Goal: Check status: Verify the current state of an ongoing process or item

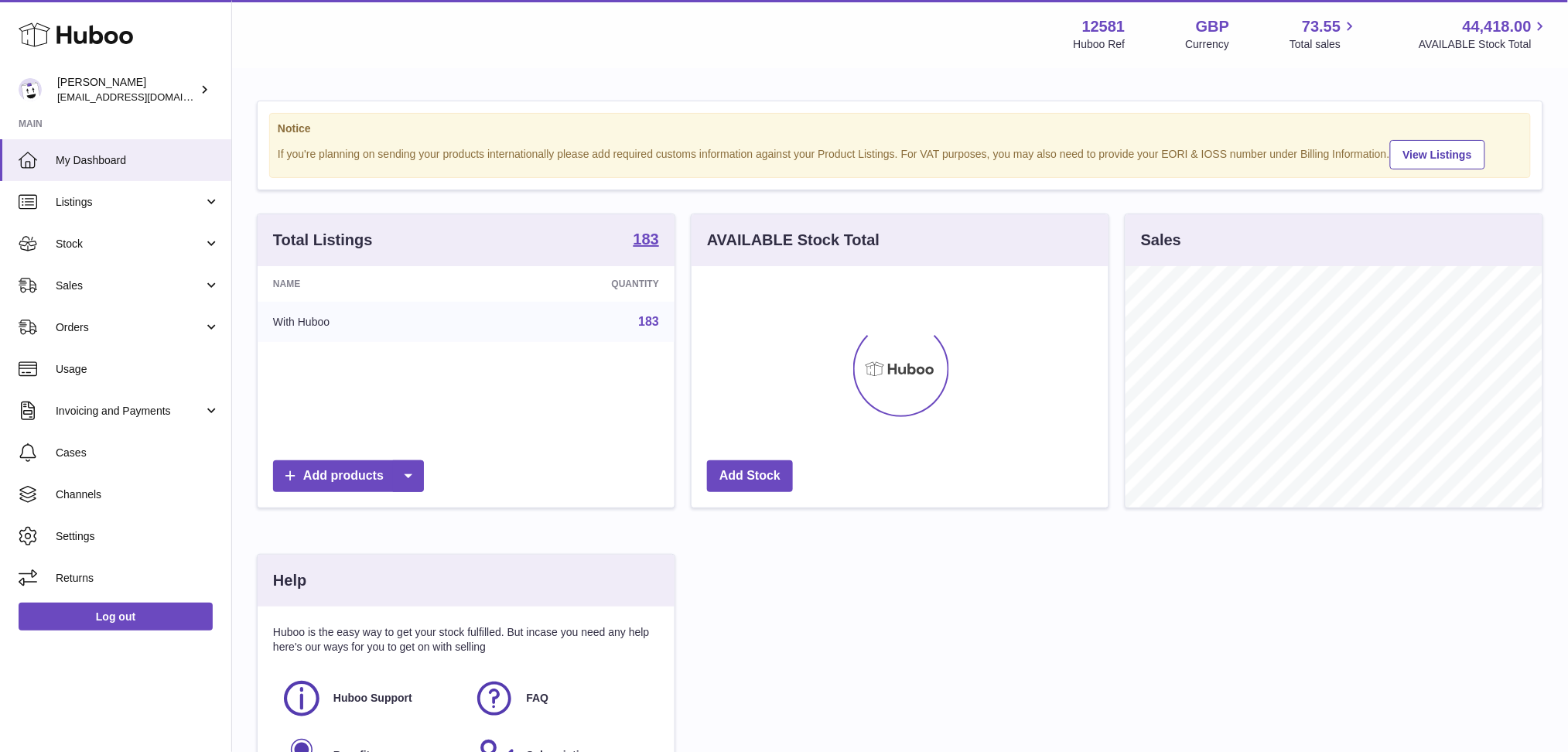
scroll to position [241, 417]
click at [117, 278] on span "Sales" at bounding box center [130, 286] width 148 height 15
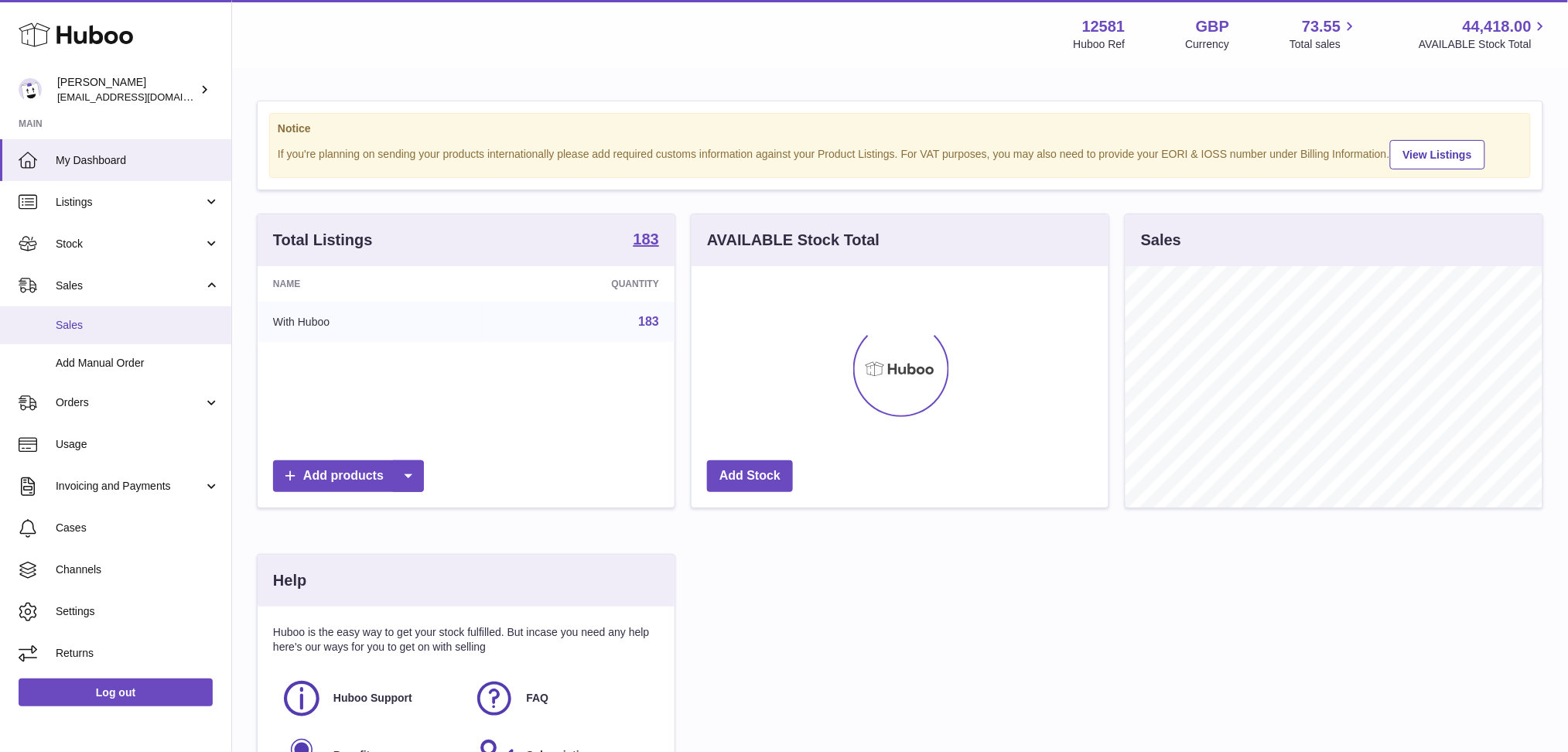
click at [120, 314] on link "Sales" at bounding box center [115, 326] width 231 height 38
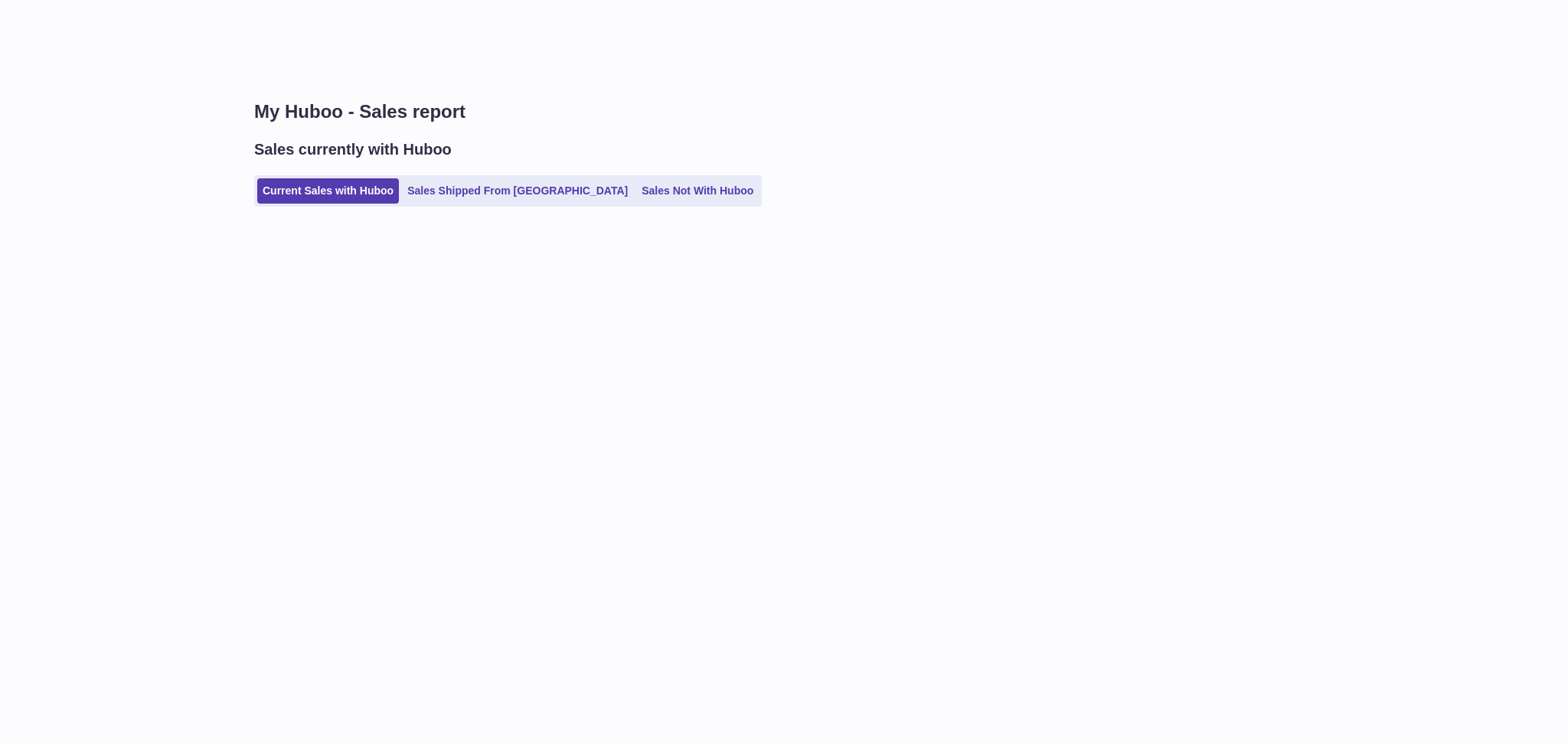
click at [447, 203] on ul "Current Sales with Huboo Sales Shipped From [GEOGRAPHIC_DATA] Sales Not With Hu…" at bounding box center [508, 191] width 508 height 32
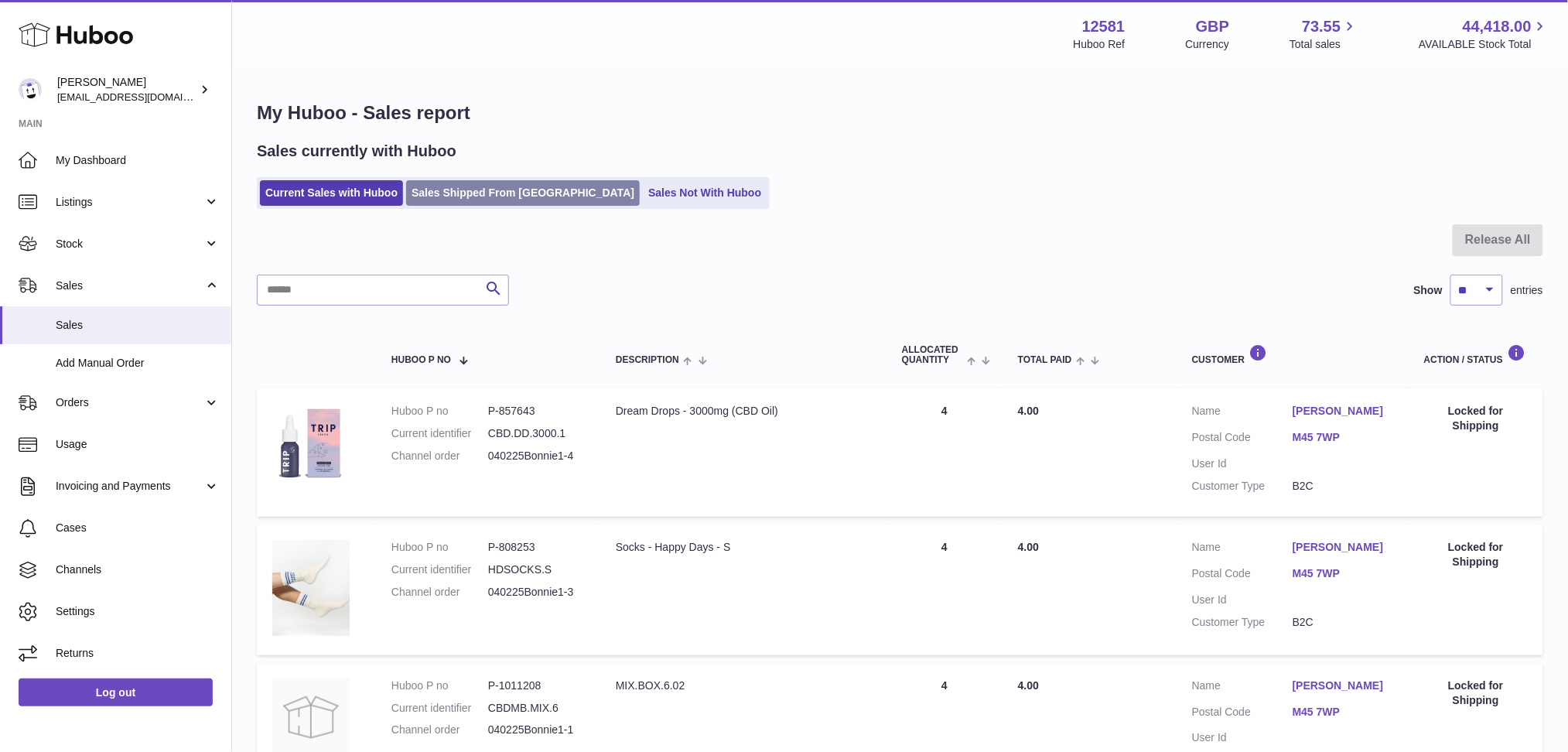
click at [447, 204] on link "Sales Shipped From [GEOGRAPHIC_DATA]" at bounding box center [523, 193] width 234 height 26
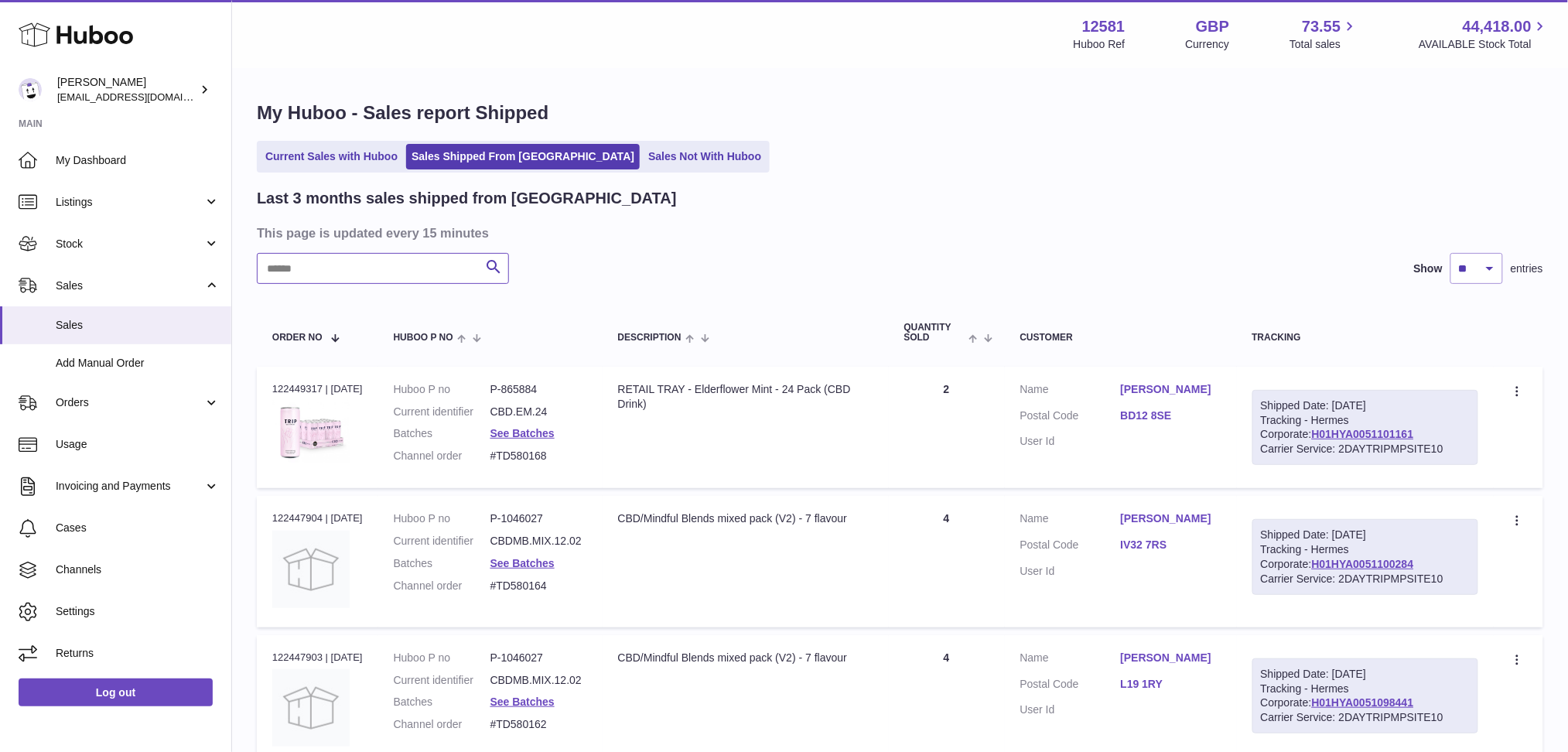
click at [402, 267] on input "text" at bounding box center [382, 268] width 252 height 31
paste input "********"
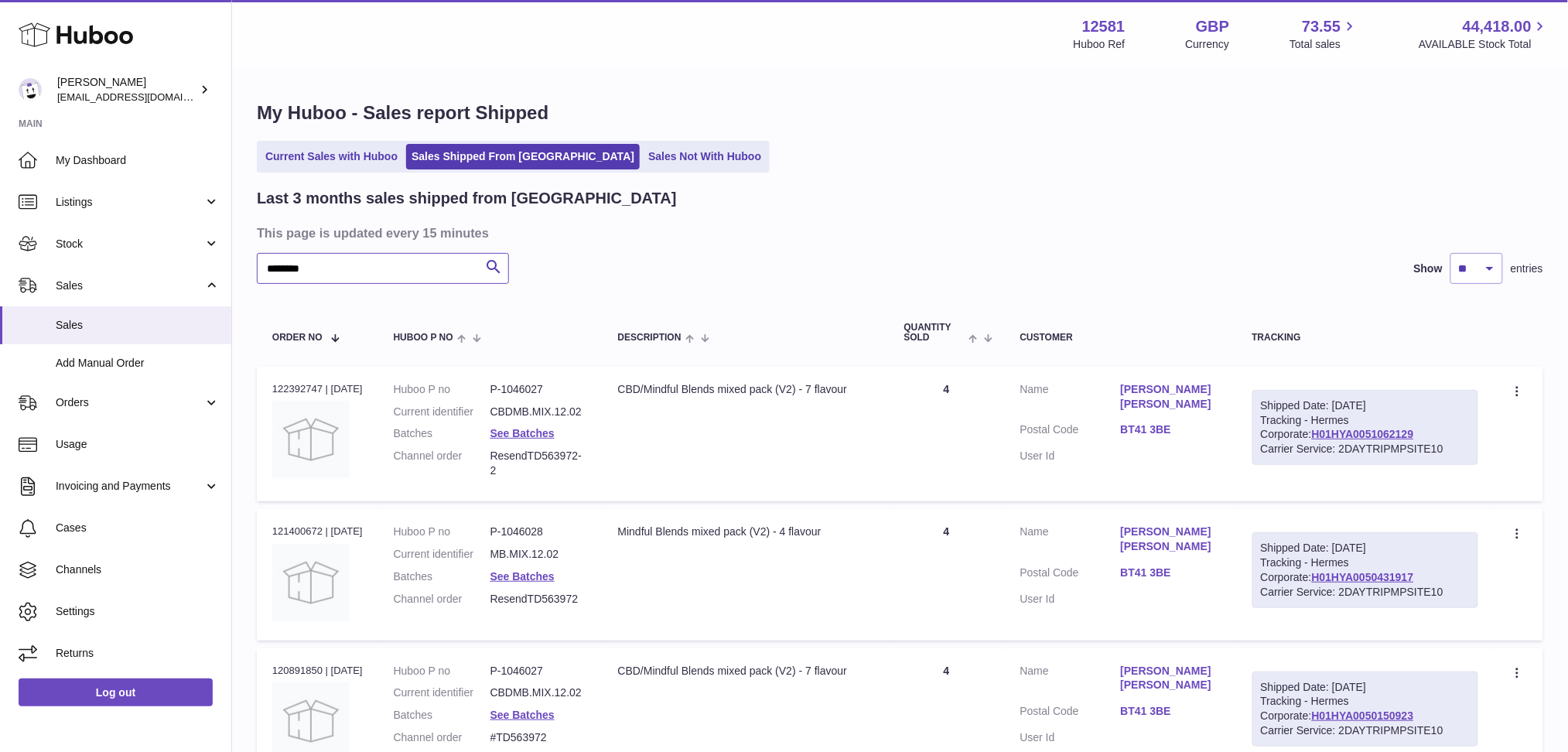
type input "********"
drag, startPoint x: 1315, startPoint y: 436, endPoint x: 1256, endPoint y: 439, distance: 59.1
click at [1256, 439] on div "Shipped Date: 6th Aug 2025 Tracking - Hermes Corporate: H01HYA0051062129 Carrie…" at bounding box center [1364, 427] width 225 height 76
copy link "H01HYA0051062129"
